Goal: Task Accomplishment & Management: Manage account settings

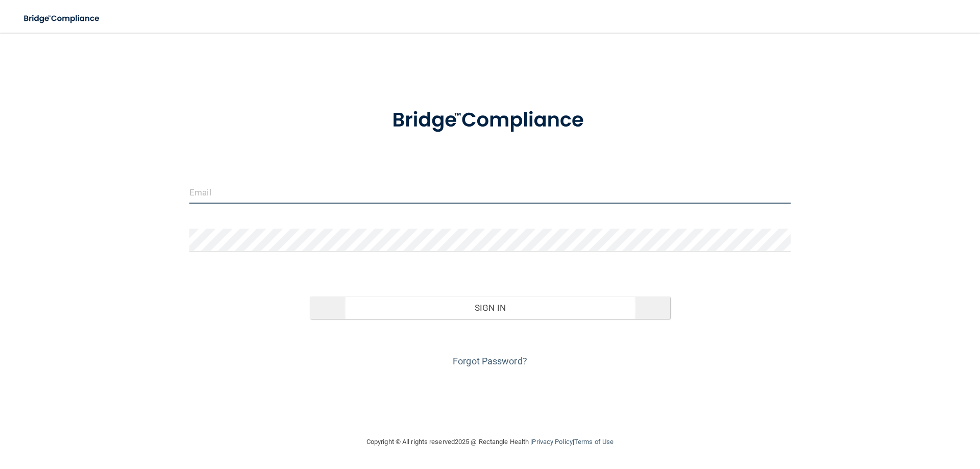
type input "[EMAIL_ADDRESS][DOMAIN_NAME]"
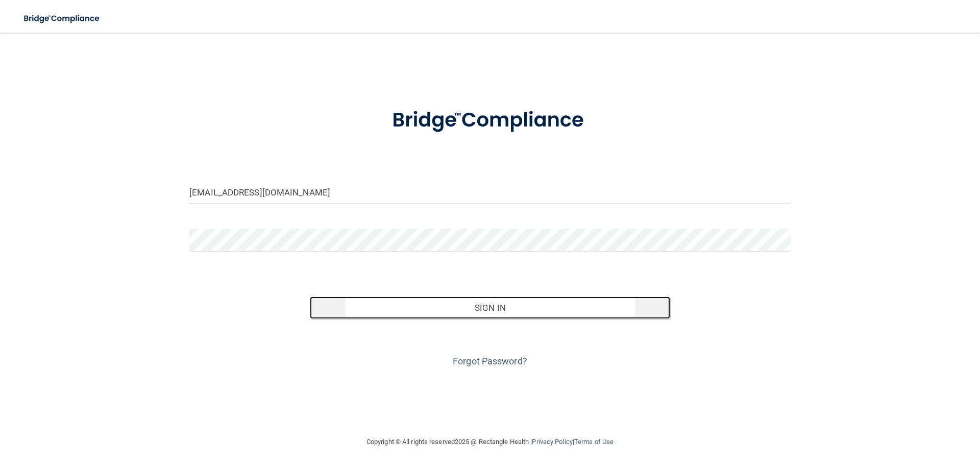
click at [503, 310] on button "Sign In" at bounding box center [490, 308] width 361 height 22
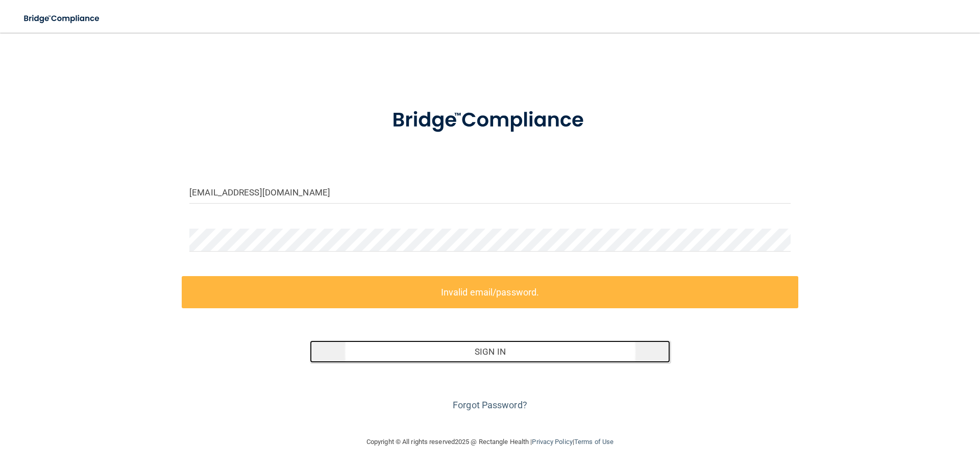
click at [495, 353] on button "Sign In" at bounding box center [490, 351] width 361 height 22
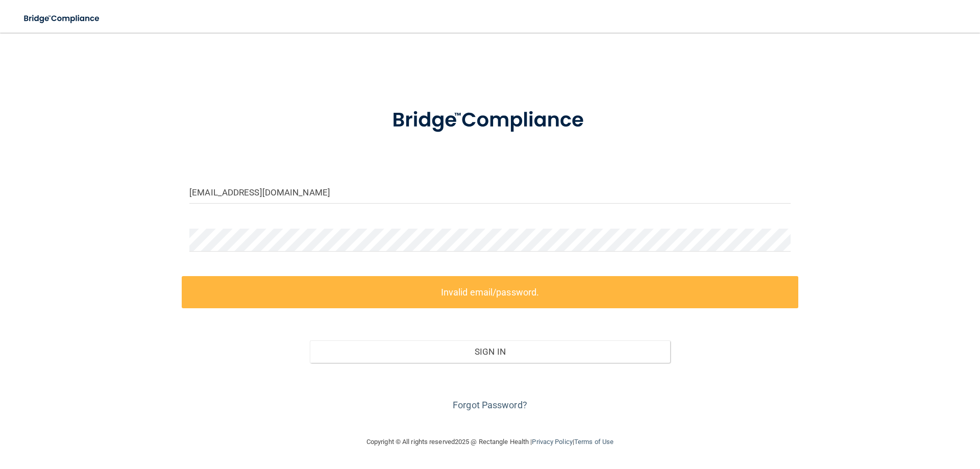
click at [433, 289] on label "Invalid email/password." at bounding box center [490, 292] width 616 height 32
click at [40, 16] on img at bounding box center [62, 18] width 94 height 21
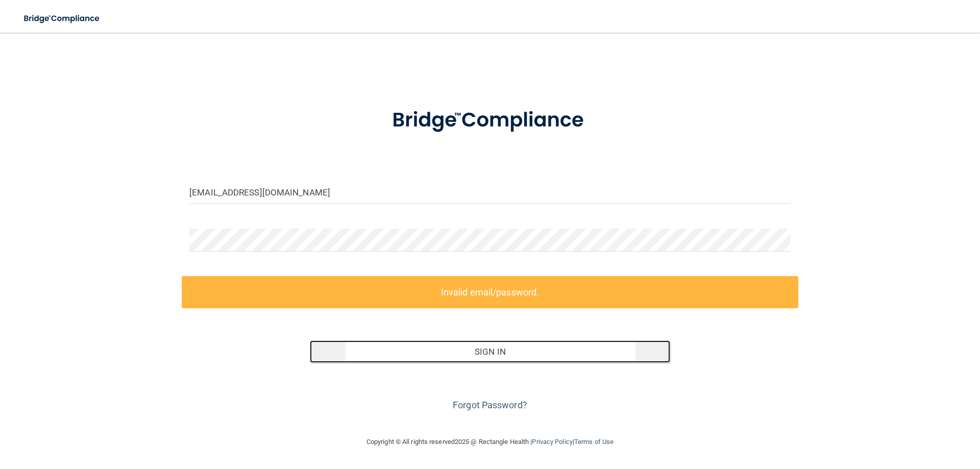
click at [505, 350] on button "Sign In" at bounding box center [490, 351] width 361 height 22
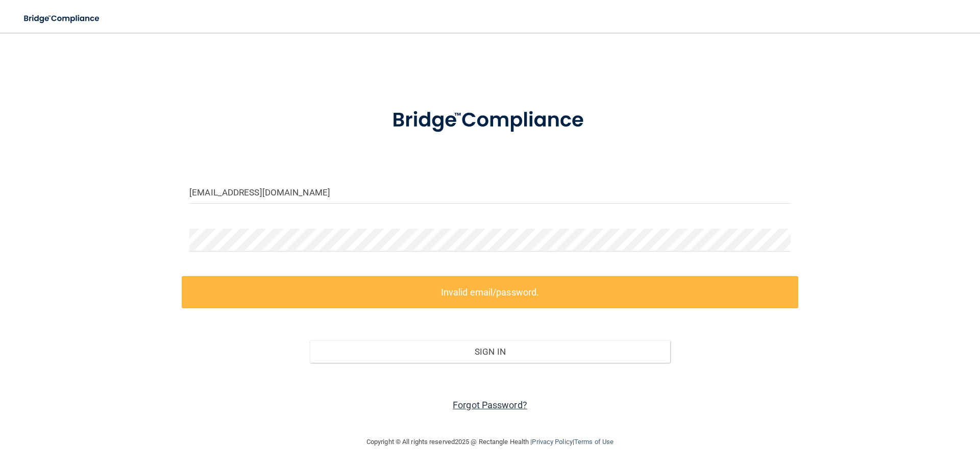
click at [519, 404] on link "Forgot Password?" at bounding box center [490, 405] width 75 height 11
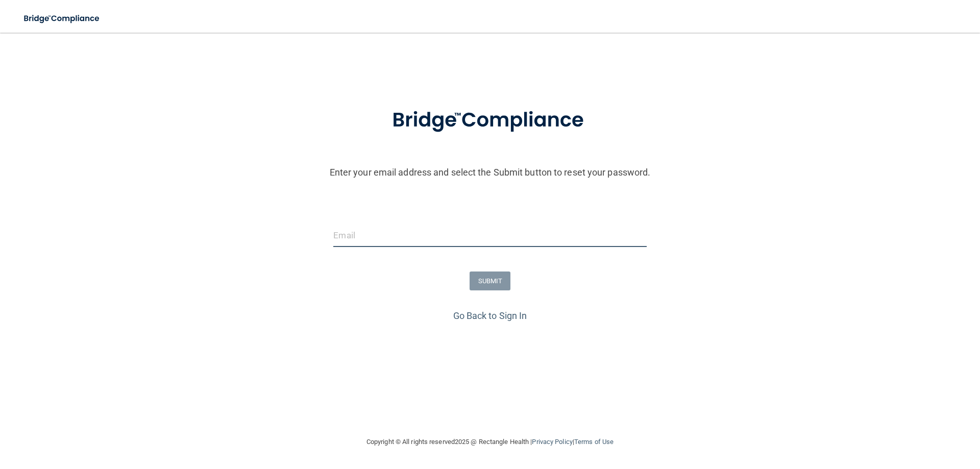
click at [488, 238] on input "email" at bounding box center [489, 235] width 313 height 23
type input "[EMAIL_ADDRESS][DOMAIN_NAME]"
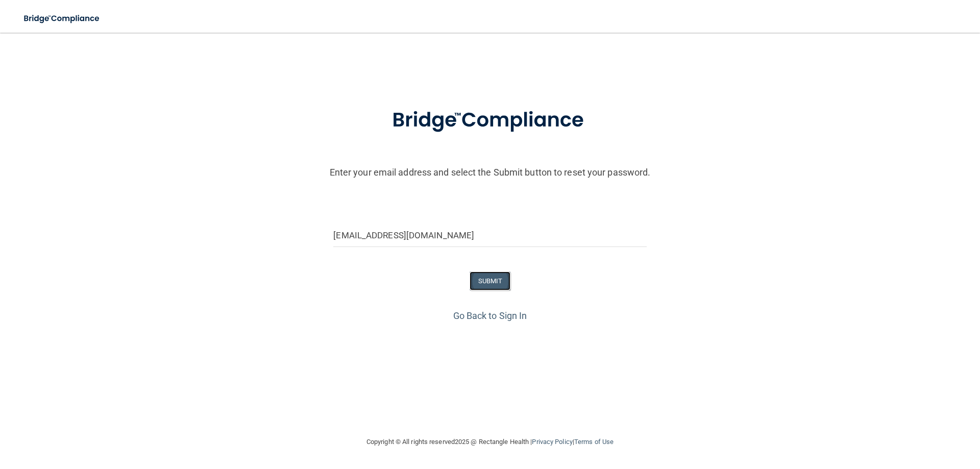
click at [488, 280] on button "SUBMIT" at bounding box center [490, 281] width 41 height 19
